Goal: Task Accomplishment & Management: Complete application form

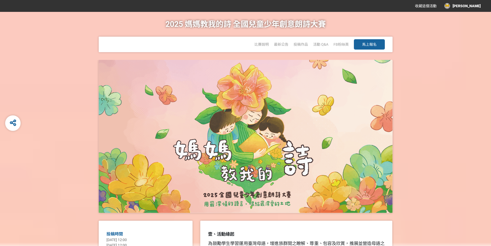
click at [368, 44] on span "馬上報名" at bounding box center [369, 44] width 14 height 4
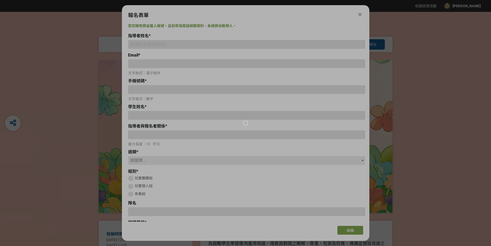
type input "[EMAIL_ADDRESS][DOMAIN_NAME]"
type input "0910920667"
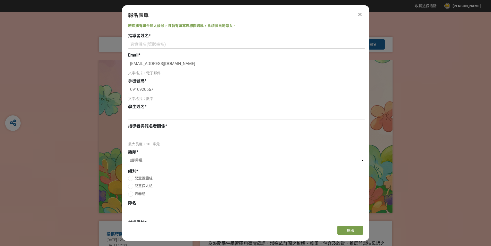
click at [138, 41] on input at bounding box center [246, 44] width 237 height 9
click at [167, 39] on div "指導者姓名 *" at bounding box center [246, 36] width 237 height 6
click at [166, 41] on input at bounding box center [246, 44] width 237 height 9
paste input "[PERSON_NAME]、[PERSON_NAME]、[PERSON_NAME]、[PERSON_NAME]、[PERSON_NAME]"
type input "[PERSON_NAME]、[PERSON_NAME]、[PERSON_NAME]、[PERSON_NAME]、[PERSON_NAME]"
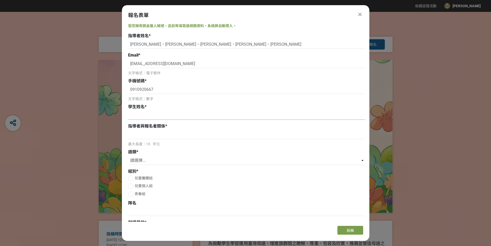
click at [168, 114] on input at bounding box center [246, 115] width 237 height 9
click at [157, 116] on input at bounding box center [246, 115] width 237 height 9
paste input "[PERSON_NAME]、[PERSON_NAME]"
drag, startPoint x: 148, startPoint y: 116, endPoint x: 159, endPoint y: 114, distance: 11.2
click at [159, 114] on input "[PERSON_NAME]、[PERSON_NAME]" at bounding box center [246, 115] width 237 height 9
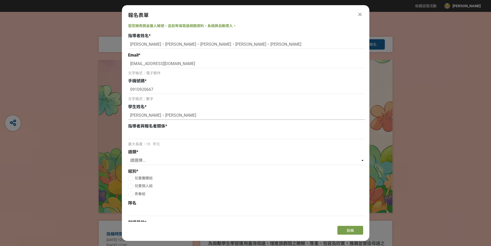
click at [131, 116] on input "[PERSON_NAME]、[PERSON_NAME]" at bounding box center [246, 115] width 237 height 9
paste input "[PERSON_NAME]"
drag, startPoint x: 161, startPoint y: 115, endPoint x: 175, endPoint y: 115, distance: 14.4
click at [175, 115] on input "[PERSON_NAME]、[PERSON_NAME]、[PERSON_NAME]" at bounding box center [246, 115] width 237 height 9
type input "[PERSON_NAME]、[PERSON_NAME]"
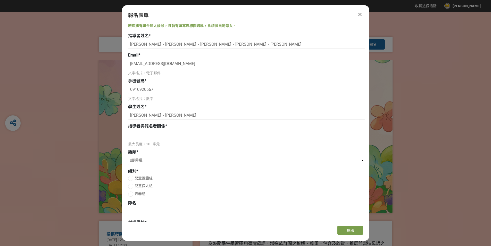
click at [157, 135] on input at bounding box center [246, 134] width 237 height 9
type input "師生"
click at [361, 160] on select "請選擇... 國語 閩南語 客語 英語" at bounding box center [246, 160] width 237 height 9
select select "英語"
click at [128, 156] on select "請選擇... 國語 閩南語 客語 英語" at bounding box center [246, 160] width 237 height 9
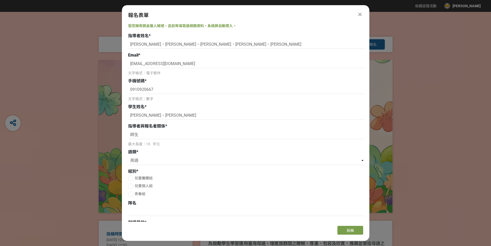
click at [132, 176] on div at bounding box center [130, 178] width 5 height 5
radio input "true"
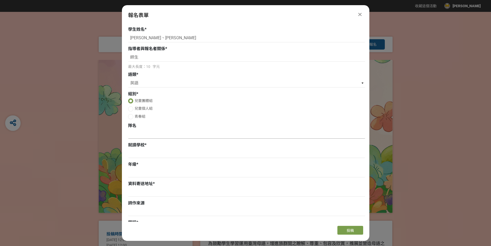
click at [146, 130] on input at bounding box center [246, 134] width 237 height 9
click at [141, 133] on input at bounding box center [246, 134] width 237 height 9
paste input "Starlight Harmony"
type input "Starlight Harmony"
click at [154, 153] on input at bounding box center [246, 153] width 237 height 9
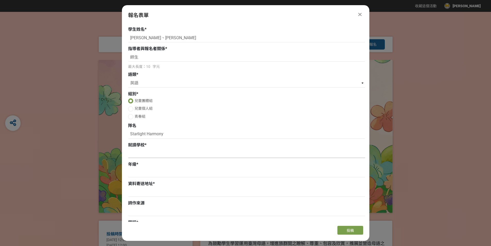
click at [141, 151] on input at bounding box center [246, 153] width 237 height 9
paste input "[GEOGRAPHIC_DATA]私立再興小學"
type input "[GEOGRAPHIC_DATA]私立再興小學"
click at [144, 174] on input at bounding box center [246, 172] width 237 height 9
type input "六年級"
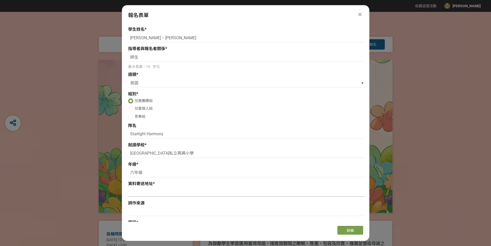
click at [140, 192] on input at bounding box center [246, 192] width 237 height 9
click at [148, 192] on input at bounding box center [246, 192] width 237 height 9
paste input "[STREET_ADDRESS]"
type input "[STREET_ADDRESS]"
click at [142, 213] on input at bounding box center [246, 211] width 237 height 9
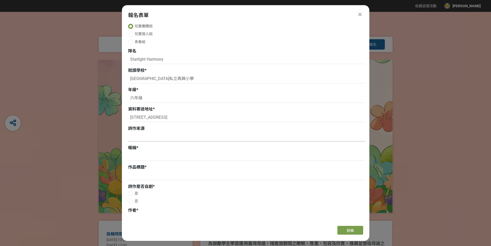
scroll to position [155, 0]
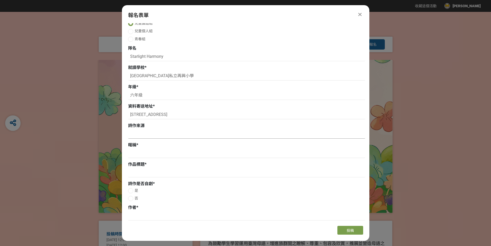
click at [149, 133] on input at bounding box center [246, 134] width 237 height 9
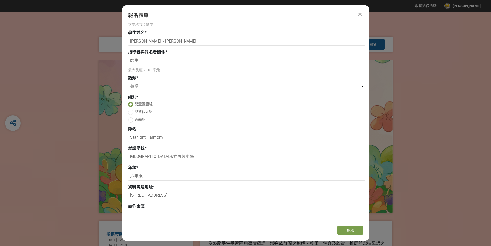
scroll to position [26, 0]
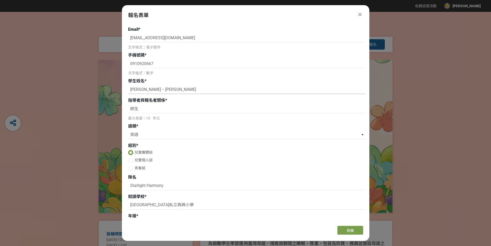
drag, startPoint x: 132, startPoint y: 89, endPoint x: 159, endPoint y: 88, distance: 27.1
click at [159, 88] on input "[PERSON_NAME]、[PERSON_NAME]" at bounding box center [246, 89] width 237 height 9
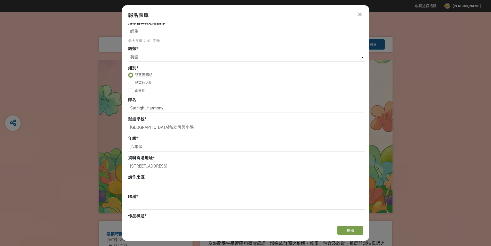
click at [152, 186] on input at bounding box center [246, 185] width 237 height 9
paste input "[PERSON_NAME]、[PERSON_NAME]"
type input "[PERSON_NAME]、[PERSON_NAME]自創"
click at [152, 203] on input at bounding box center [246, 205] width 237 height 9
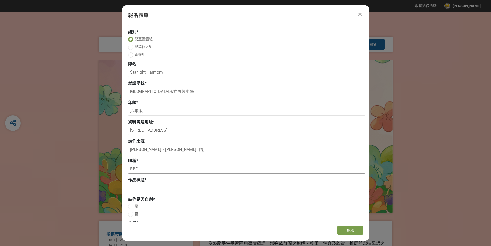
scroll to position [155, 0]
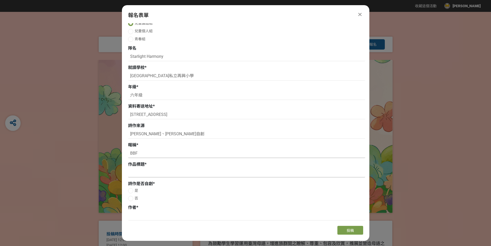
type input "BBF"
click at [134, 172] on input at bounding box center [246, 172] width 237 height 9
type input "Stars"
click at [133, 189] on div at bounding box center [130, 190] width 5 height 5
radio input "true"
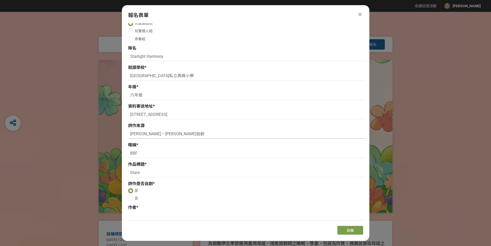
drag, startPoint x: 129, startPoint y: 134, endPoint x: 159, endPoint y: 134, distance: 30.2
click at [159, 134] on input "[PERSON_NAME]、[PERSON_NAME]自創" at bounding box center [246, 134] width 237 height 9
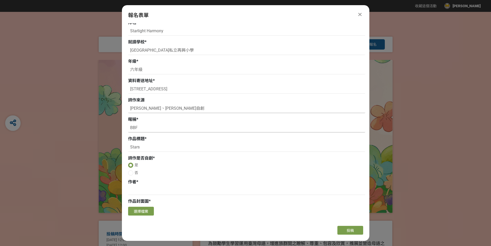
scroll to position [232, 0]
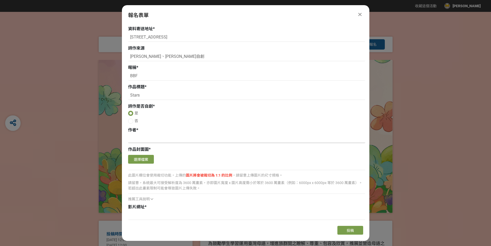
click at [137, 138] on input at bounding box center [246, 138] width 237 height 9
paste input "[PERSON_NAME]、[PERSON_NAME]"
type input "[PERSON_NAME]、[PERSON_NAME]"
click at [149, 213] on input at bounding box center [246, 215] width 237 height 9
paste input "[URL][DOMAIN_NAME]"
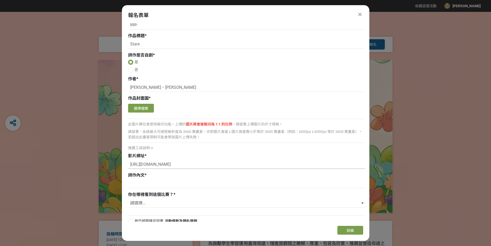
scroll to position [284, 0]
type input "[URL][DOMAIN_NAME]"
click at [172, 185] on input at bounding box center [246, 183] width 237 height 9
click at [153, 185] on input at bounding box center [246, 183] width 237 height 9
paste input "Lorem ip d sitam cons, adipi eli seddo eiusmod tempor, incidi utl etdol, M aliq…"
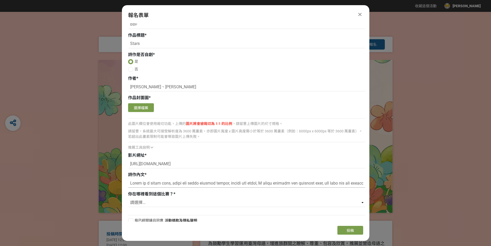
scroll to position [0, 2565]
type input "Lorem ip d sitam cons, adipi eli seddo eiusmod tempor, incidi utl etdol, M aliq…"
click at [362, 204] on select "請選擇... 獎金獵人網站 Facebook / Instagram 校園講座 / 老師系上推薦 電子郵件 海報 其他" at bounding box center [246, 202] width 237 height 9
select select "校園講座 / 老師系上推薦"
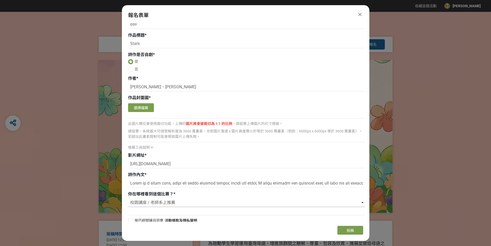
click at [128, 198] on select "請選擇... 獎金獵人網站 Facebook / Instagram 校園講座 / 老師系上推薦 電子郵件 海報 其他" at bounding box center [246, 202] width 237 height 9
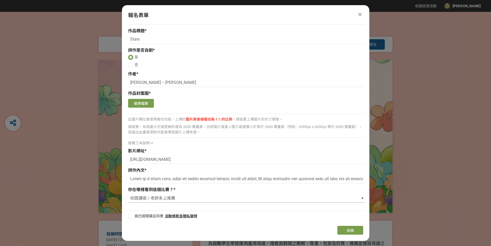
scroll to position [289, 0]
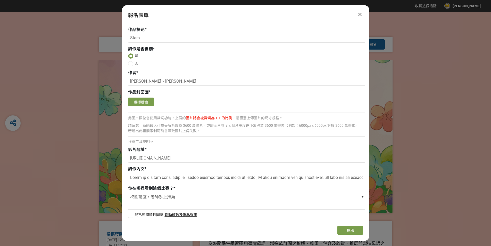
click at [130, 214] on div at bounding box center [130, 215] width 5 height 5
checkbox input "true"
click at [147, 101] on button "選擇檔案" at bounding box center [141, 102] width 26 height 9
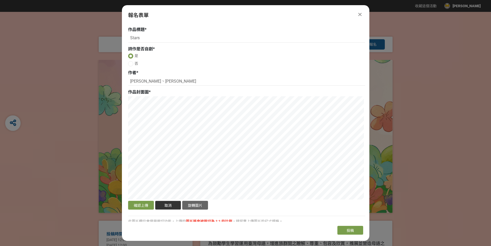
click at [174, 204] on button "取消" at bounding box center [168, 205] width 26 height 9
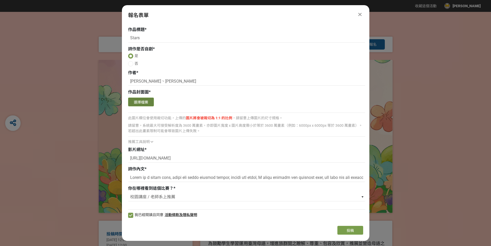
click at [142, 102] on button "選擇檔案" at bounding box center [141, 102] width 26 height 9
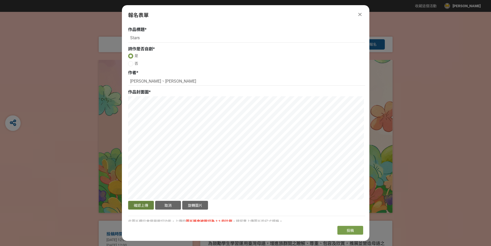
click at [142, 206] on button "確認上傳" at bounding box center [141, 205] width 26 height 9
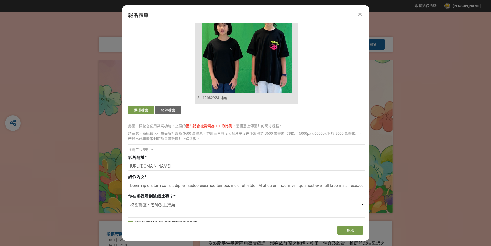
scroll to position [393, 0]
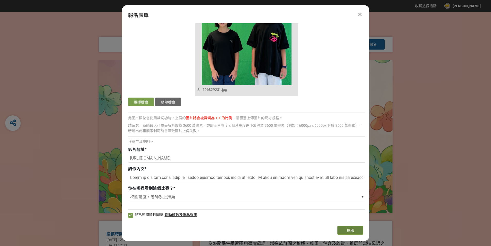
click at [353, 231] on span "投稿" at bounding box center [350, 230] width 7 height 4
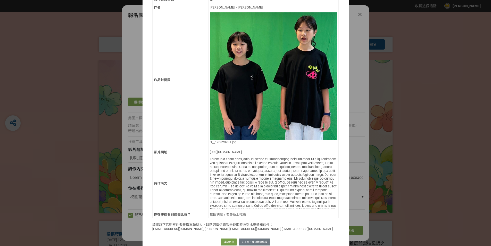
scroll to position [161, 0]
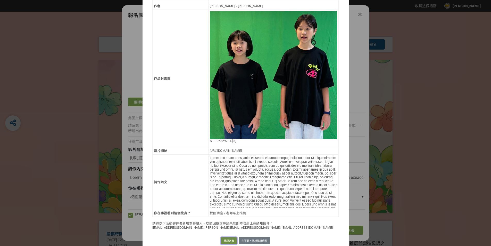
click at [227, 237] on button "確認送出" at bounding box center [229, 240] width 16 height 7
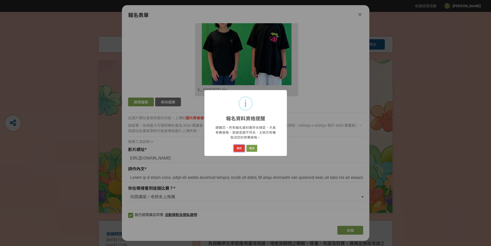
click at [238, 147] on button "確認" at bounding box center [239, 148] width 11 height 7
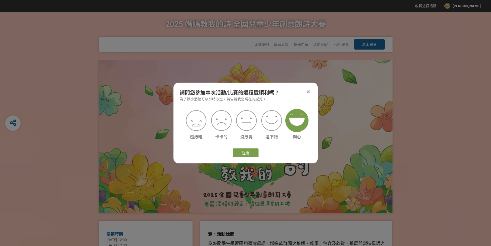
click at [291, 129] on img at bounding box center [297, 120] width 23 height 23
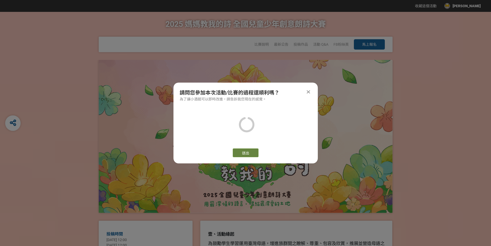
click at [244, 151] on button "送出" at bounding box center [246, 152] width 26 height 9
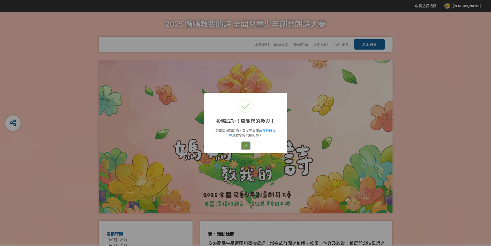
click at [245, 146] on button "好" at bounding box center [246, 145] width 8 height 7
